Goal: Task Accomplishment & Management: Manage account settings

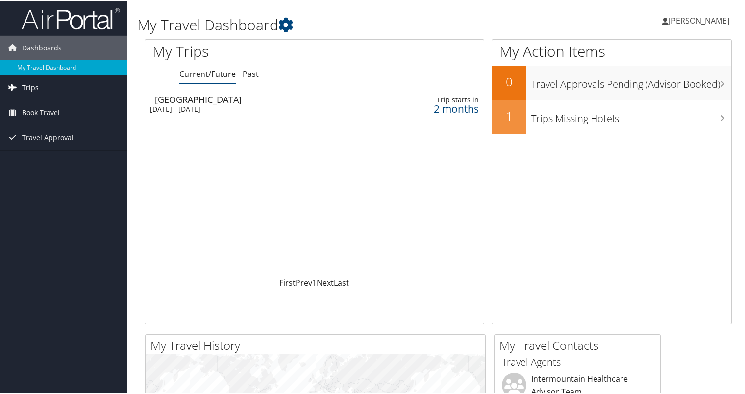
click at [29, 90] on span "Trips" at bounding box center [30, 87] width 17 height 25
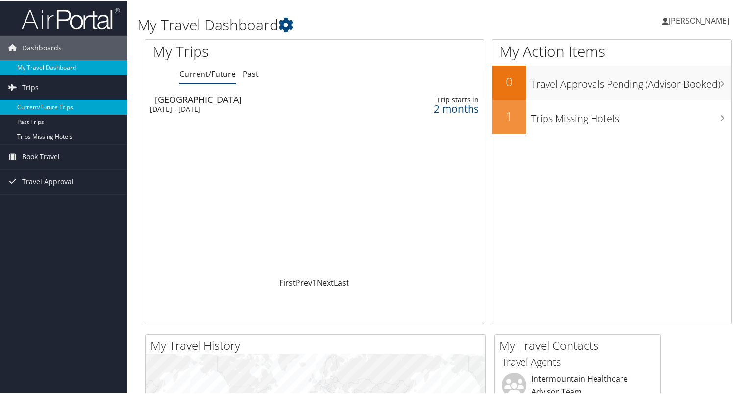
click at [48, 109] on link "Current/Future Trips" at bounding box center [63, 106] width 127 height 15
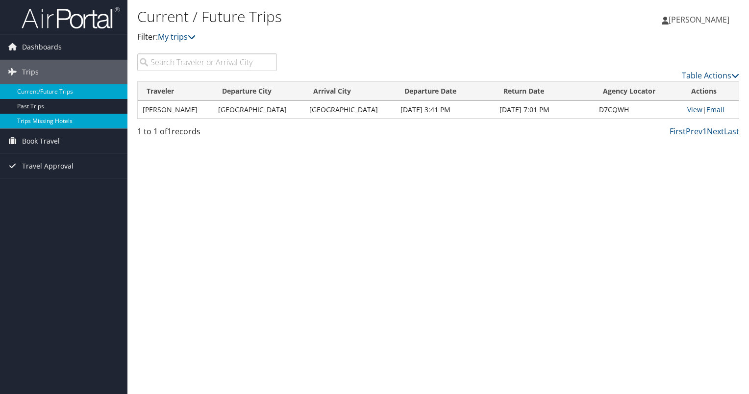
click at [32, 123] on link "Trips Missing Hotels" at bounding box center [63, 121] width 127 height 15
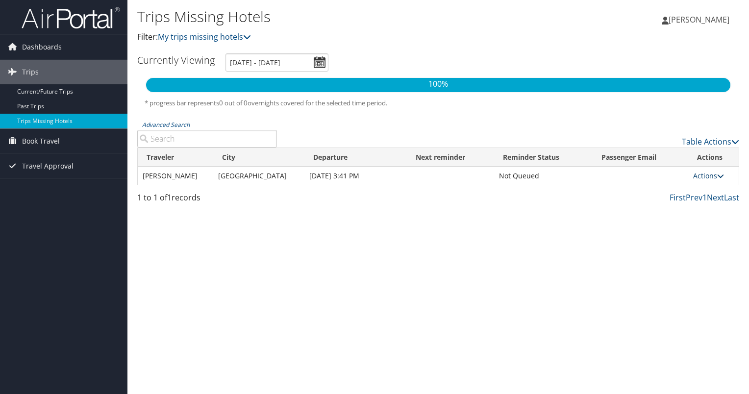
click at [706, 173] on link "Actions" at bounding box center [708, 175] width 31 height 9
click at [558, 226] on div "Trips Missing Hotels Filter: My trips missing hotels Leah Luther Leah Luther My…" at bounding box center [438, 197] width 622 height 394
click at [41, 144] on span "Book Travel" at bounding box center [41, 141] width 38 height 25
click at [50, 142] on span "Book Travel" at bounding box center [41, 141] width 38 height 25
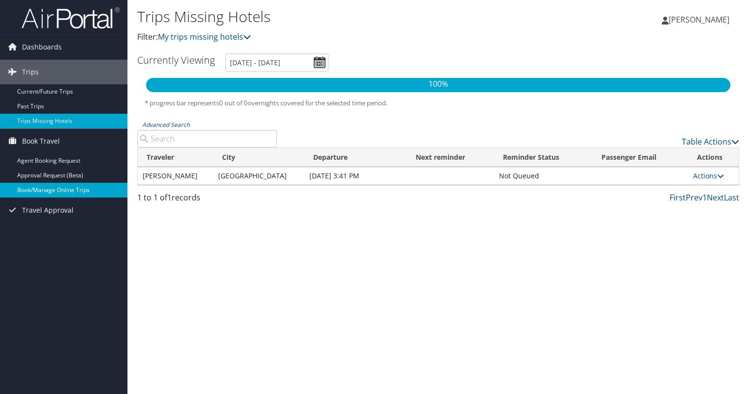
click at [51, 194] on link "Book/Manage Online Trips" at bounding box center [63, 190] width 127 height 15
